Goal: Transaction & Acquisition: Purchase product/service

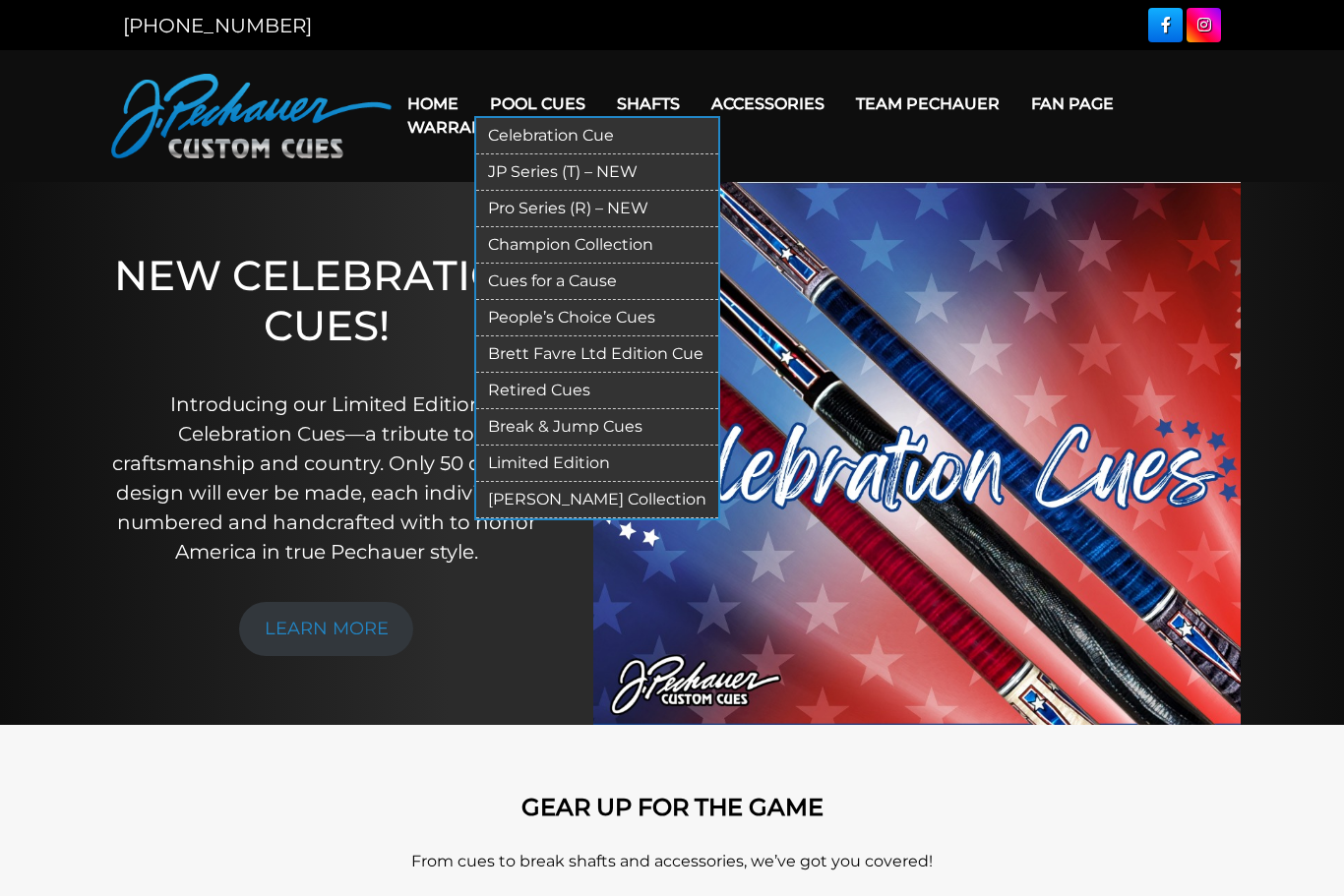
click at [510, 172] on link "JP Series (T) – NEW" at bounding box center [597, 172] width 242 height 36
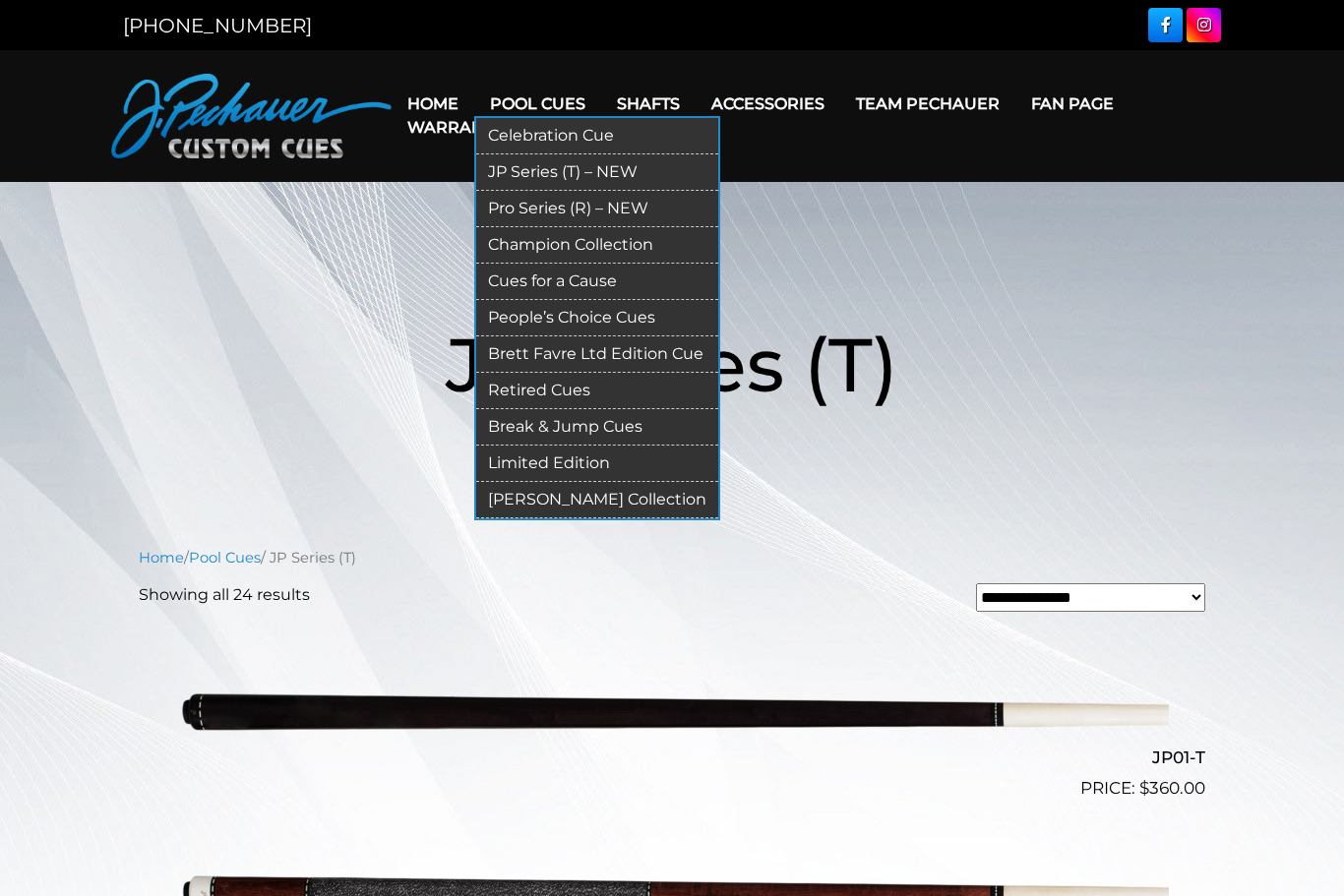
click at [580, 210] on link "Pro Series (R) – NEW" at bounding box center [597, 209] width 242 height 36
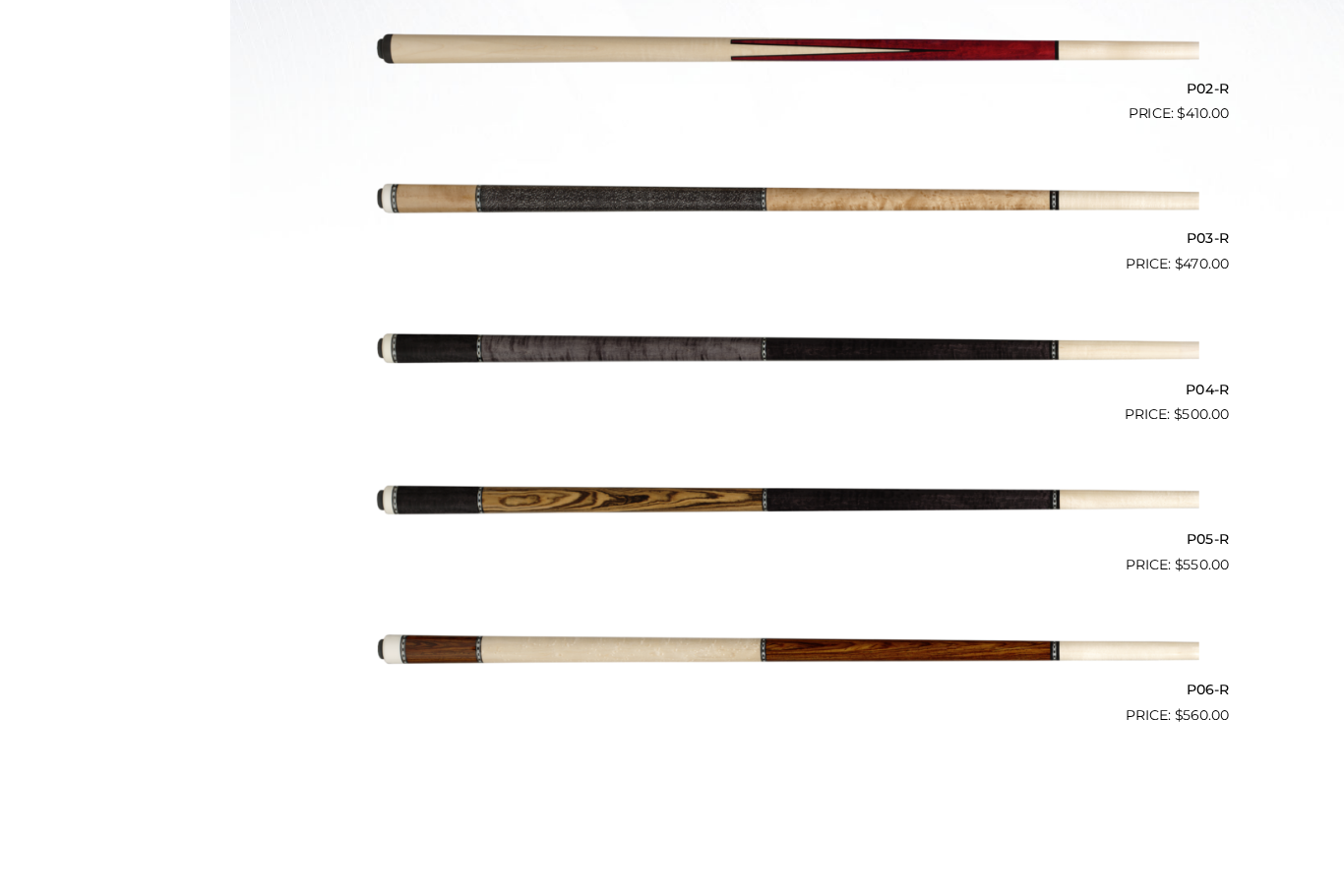
scroll to position [1031, 0]
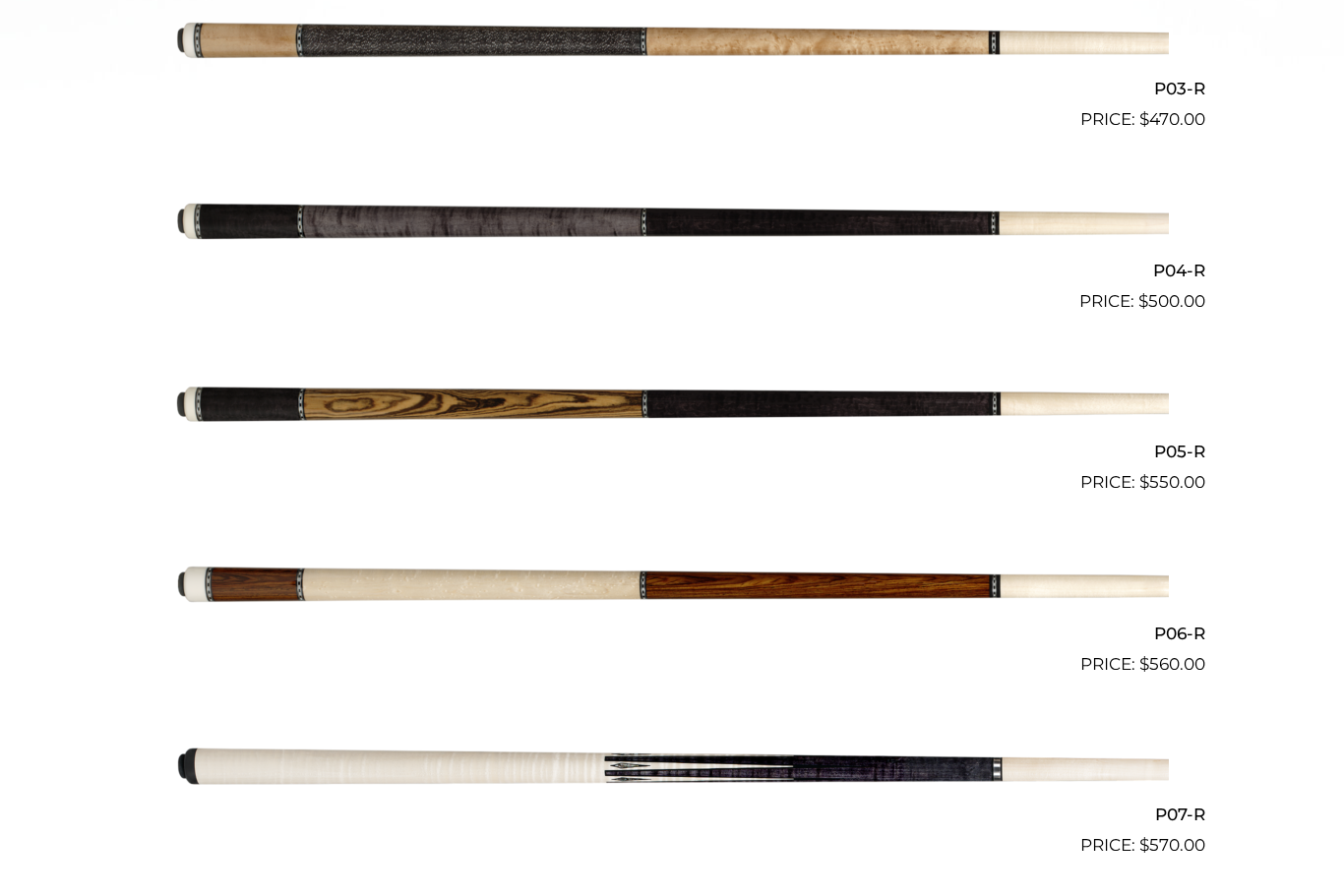
click at [854, 398] on img at bounding box center [672, 405] width 994 height 165
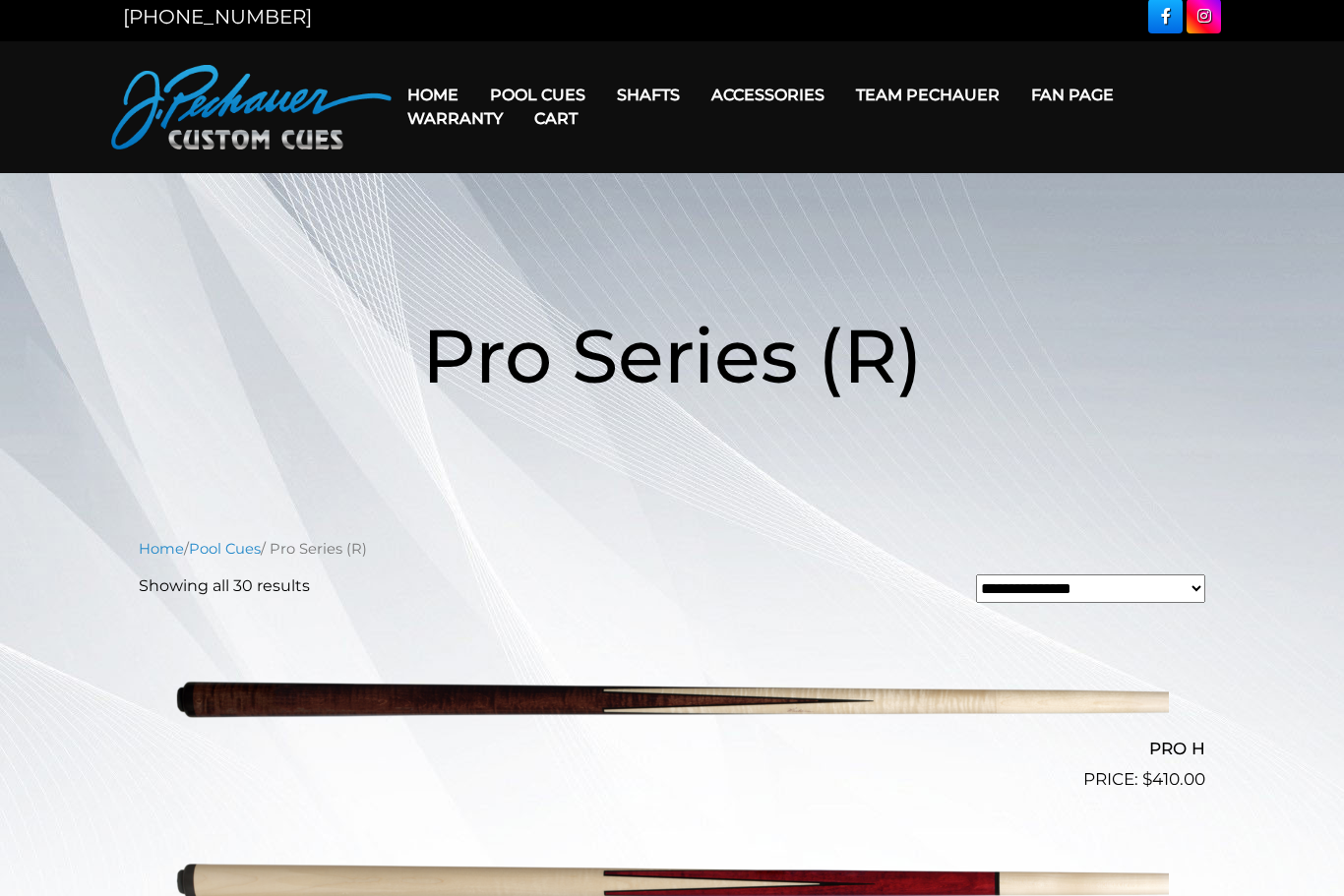
scroll to position [0, 0]
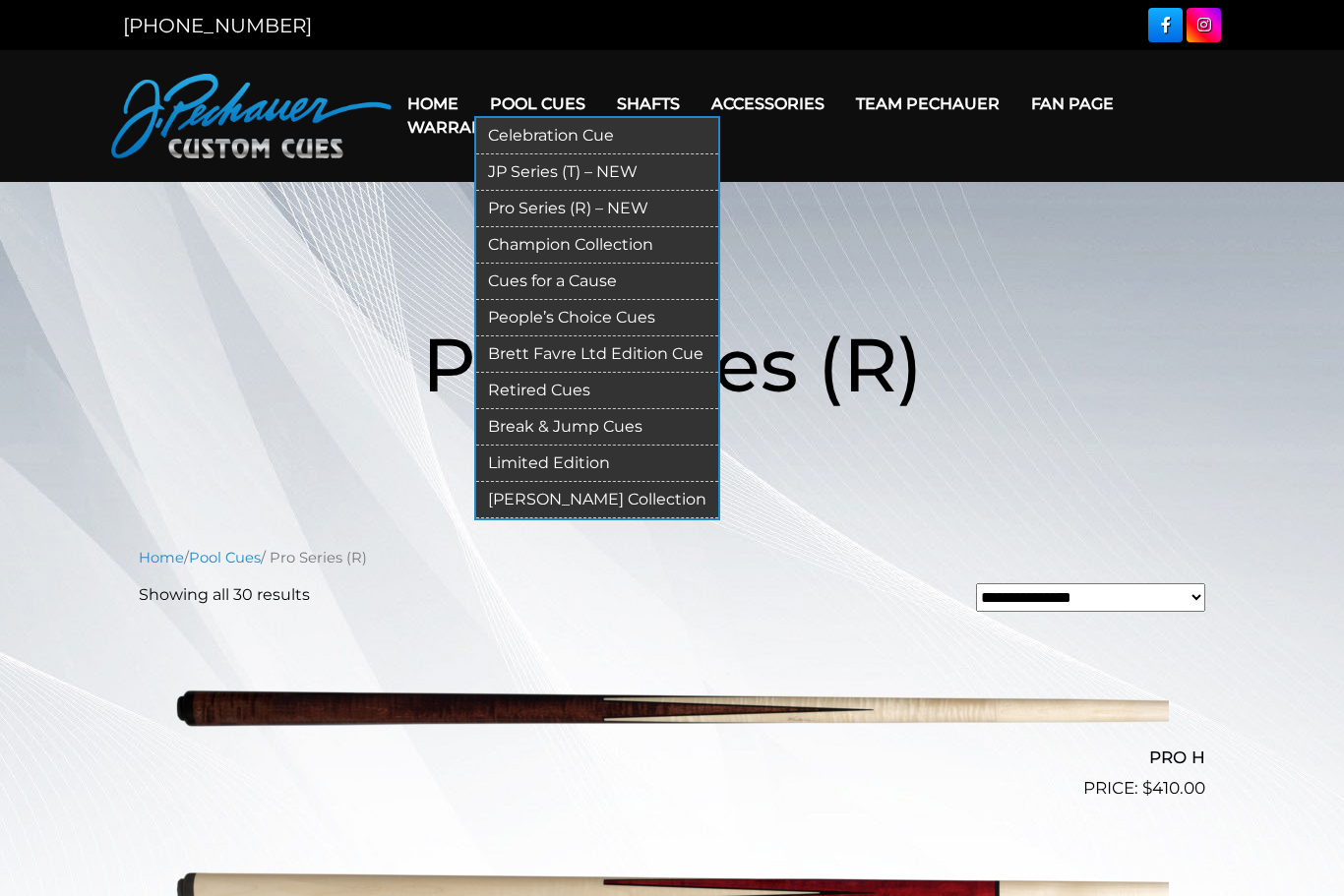
click at [518, 429] on link "Break & Jump Cues" at bounding box center [597, 427] width 242 height 36
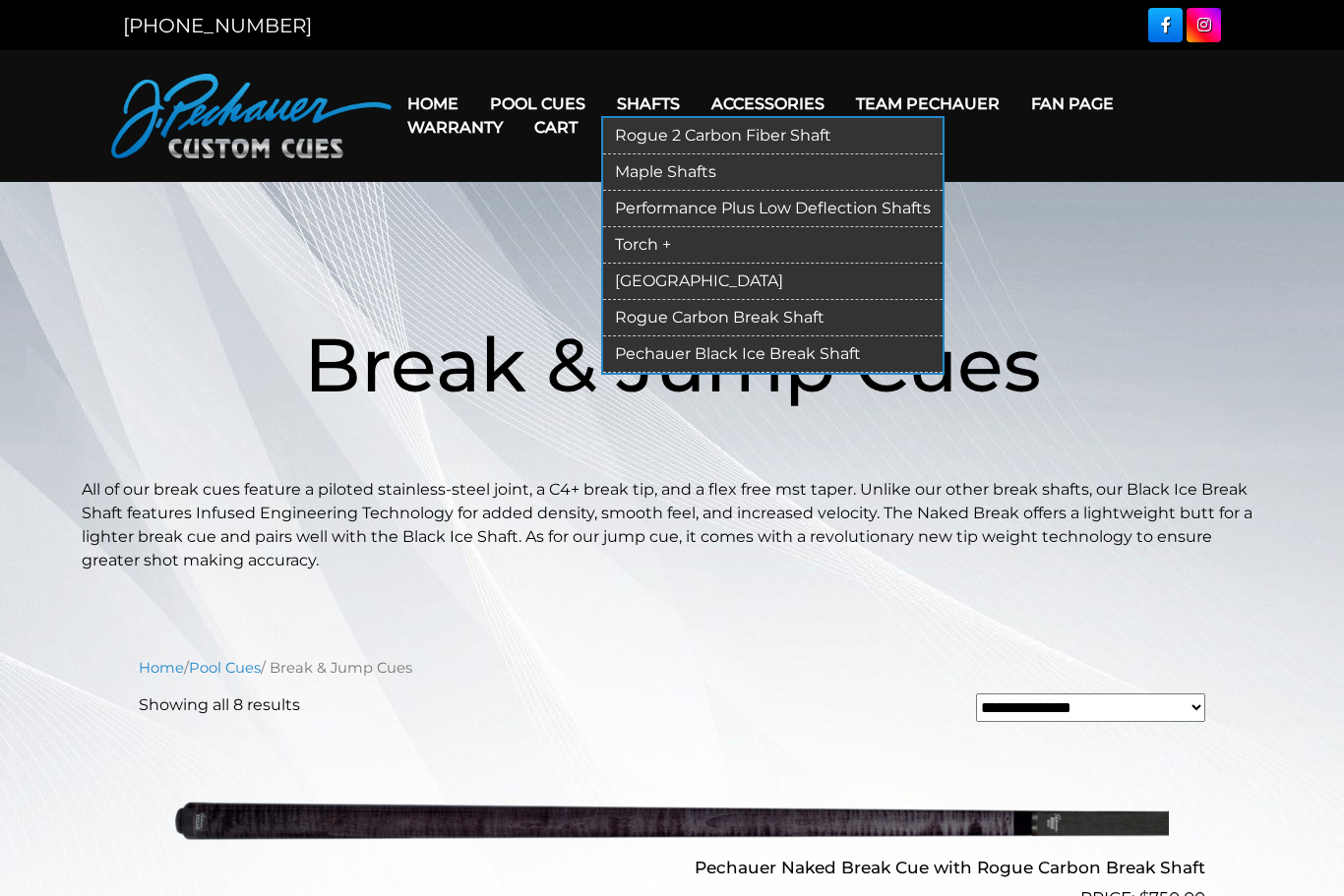
click at [644, 238] on link "Torch +" at bounding box center [772, 245] width 339 height 36
